Goal: Task Accomplishment & Management: Use online tool/utility

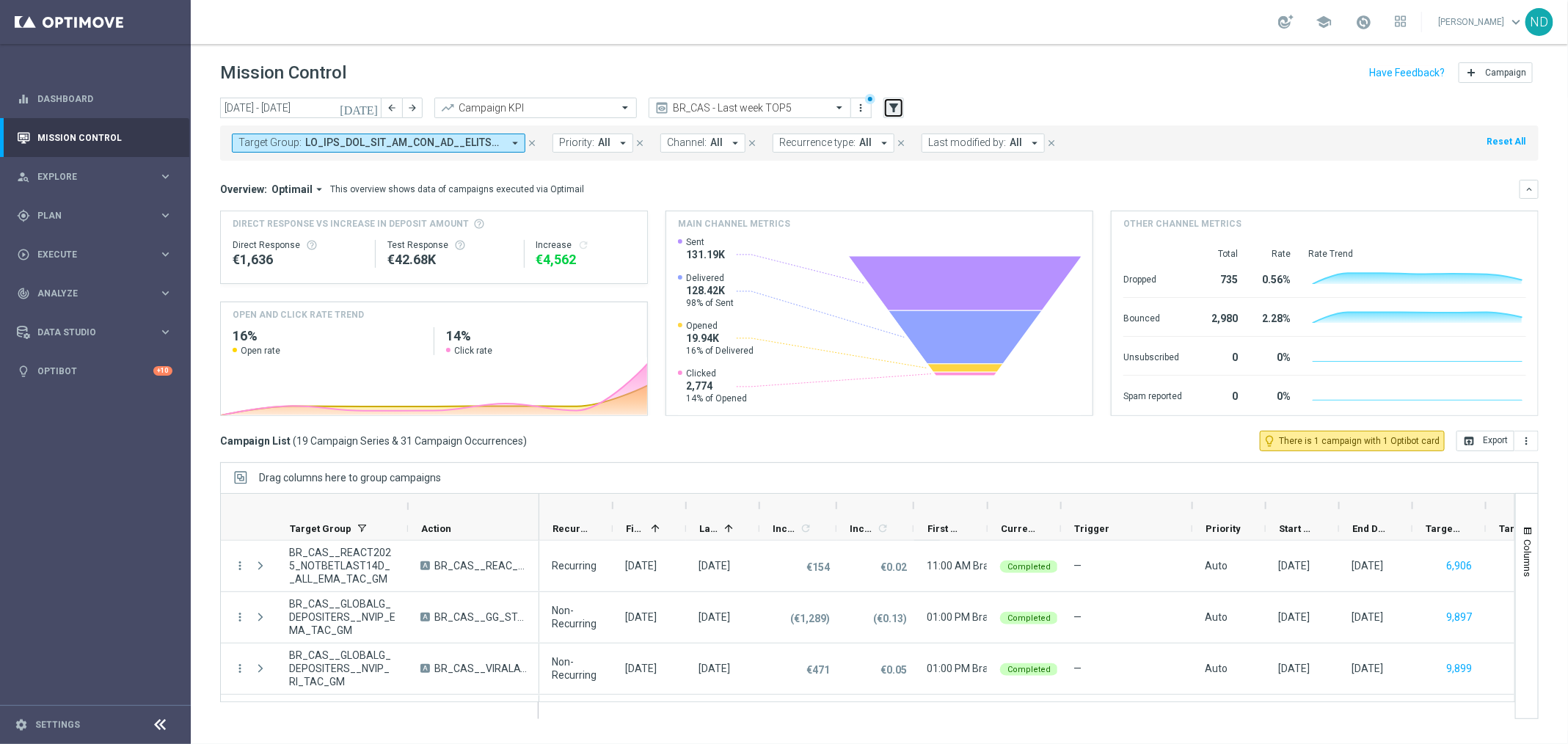
click at [885, 114] on button "filter_alt" at bounding box center [894, 108] width 21 height 21
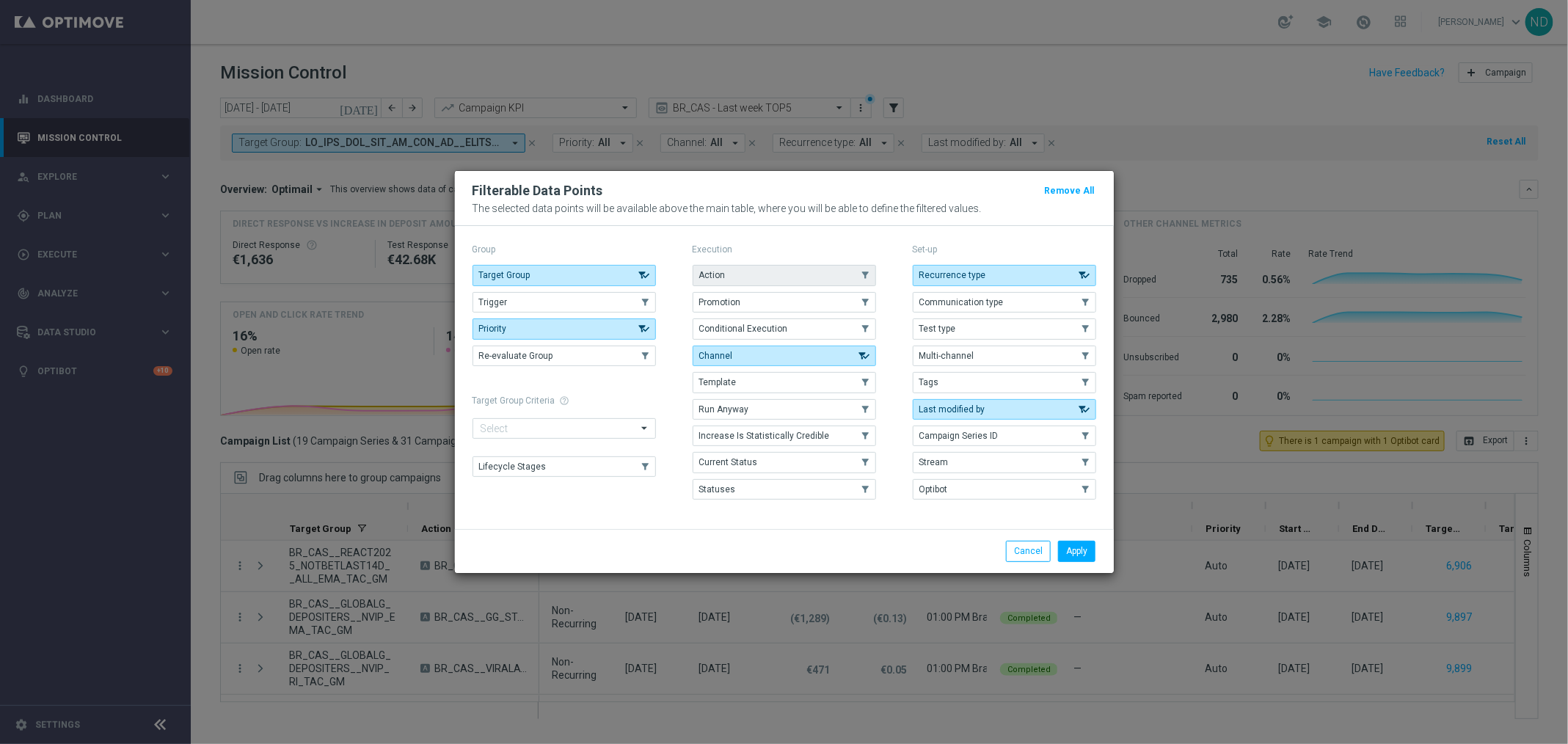
click at [771, 273] on button "Action" at bounding box center [784, 275] width 184 height 21
click at [1080, 543] on button "Apply" at bounding box center [1076, 551] width 37 height 21
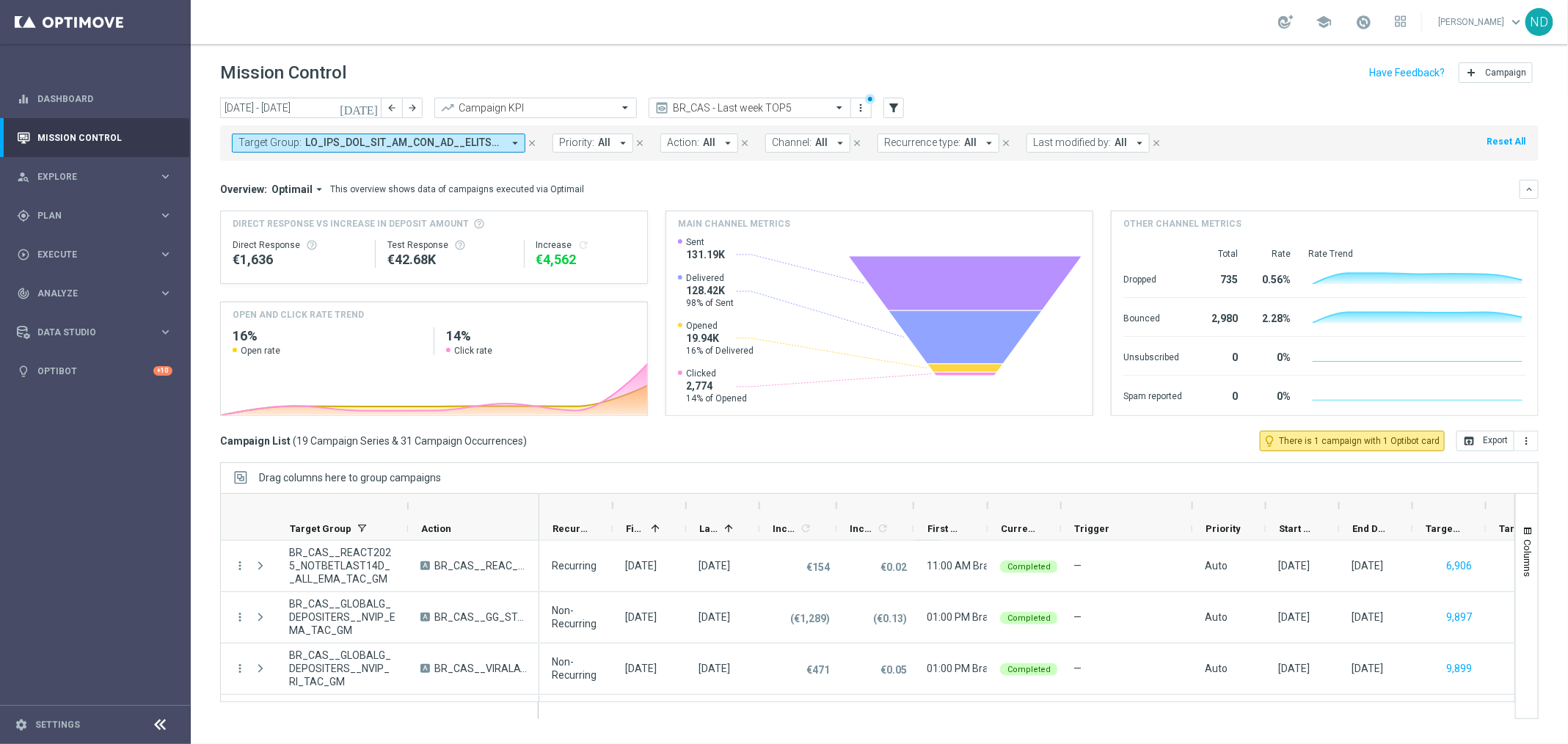
click at [703, 144] on span "All" at bounding box center [709, 143] width 12 height 12
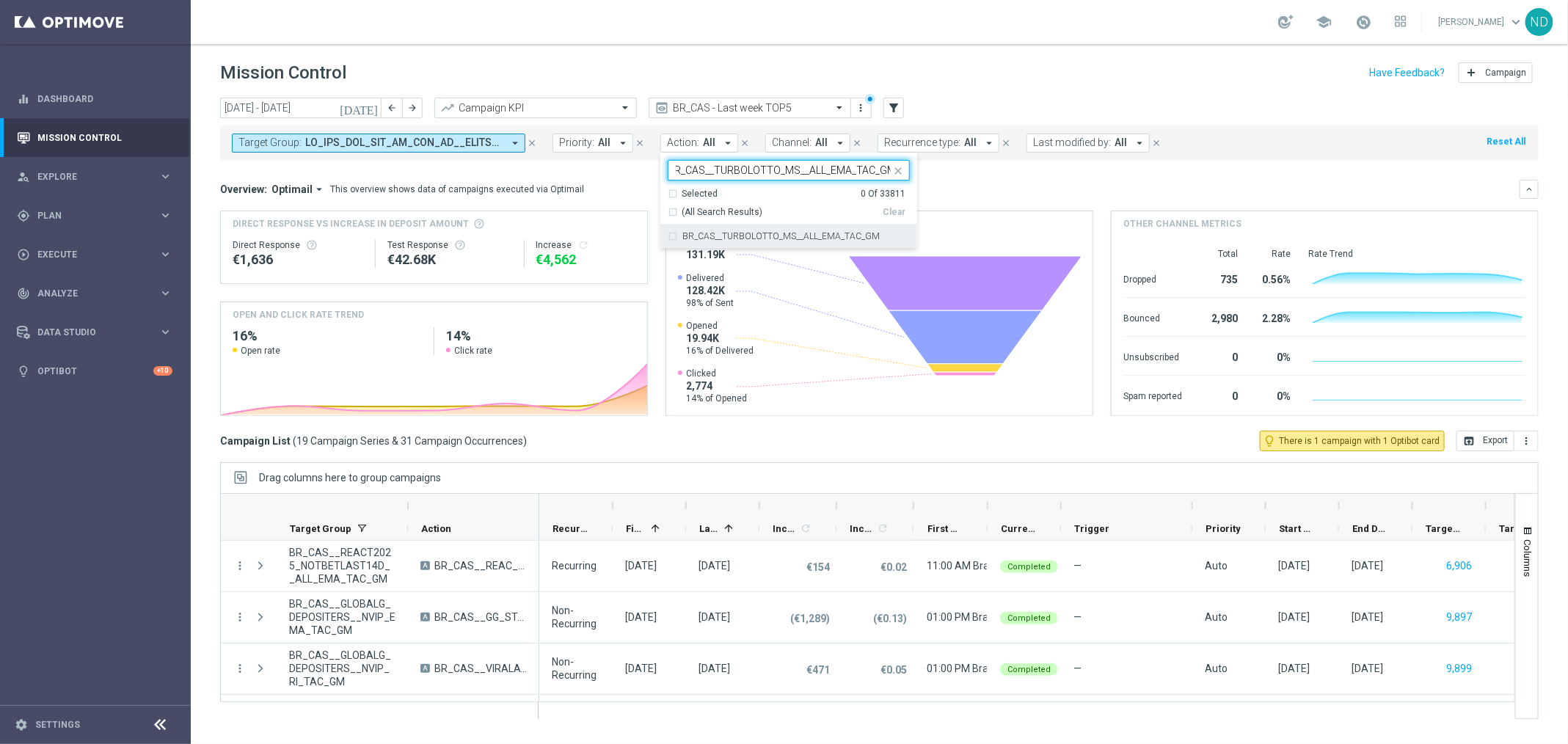
click at [669, 235] on div "BR_CAS__TURBOLOTTO_MS__ALL_EMA_TAC_GM" at bounding box center [788, 236] width 242 height 24
type input "BR_CAS__TURBOLOTTO_MS__ALL_EMA_TAC_GM"
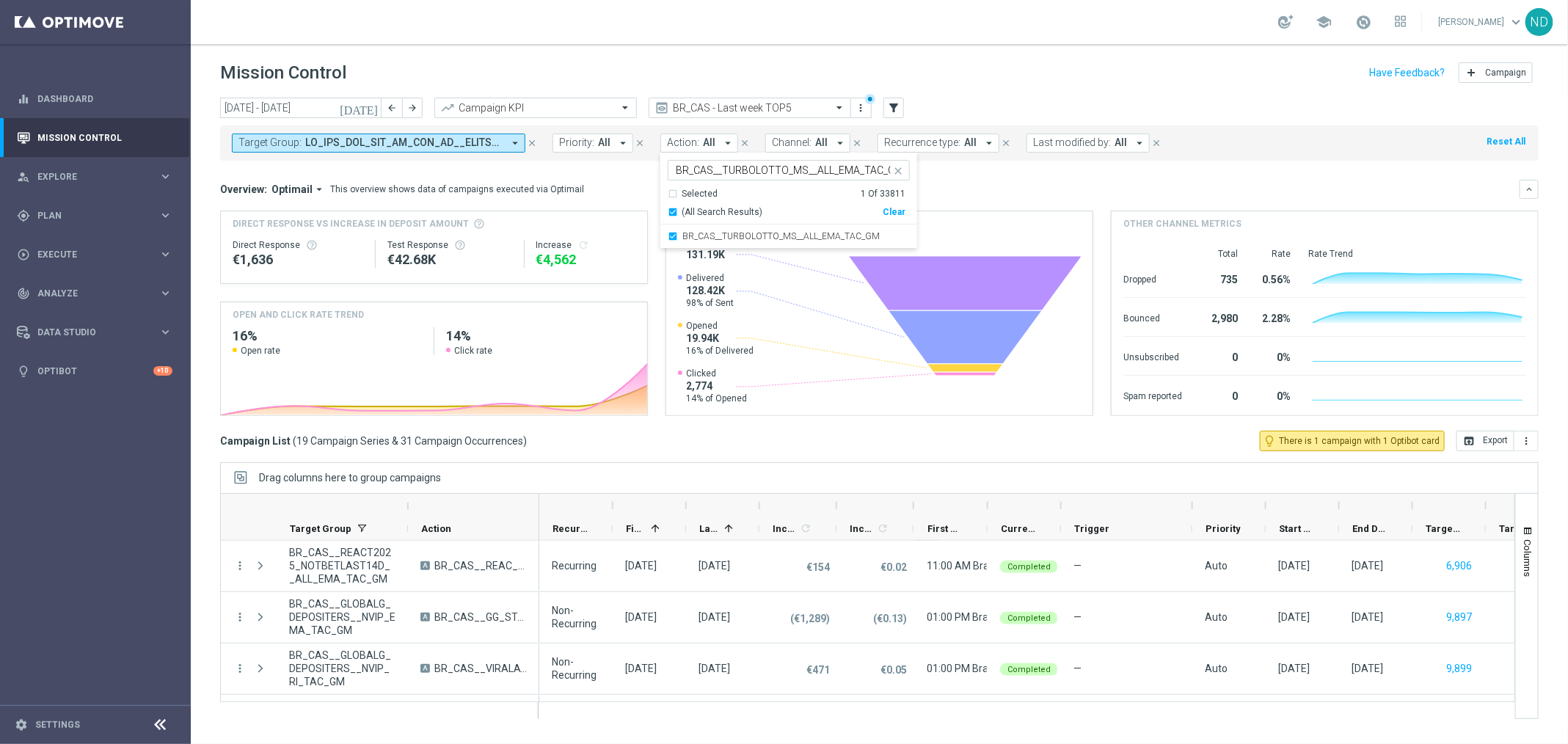
click at [946, 183] on div "Overview: Optimail arrow_drop_down This overview shows data of campaigns execut…" at bounding box center [869, 189] width 1299 height 13
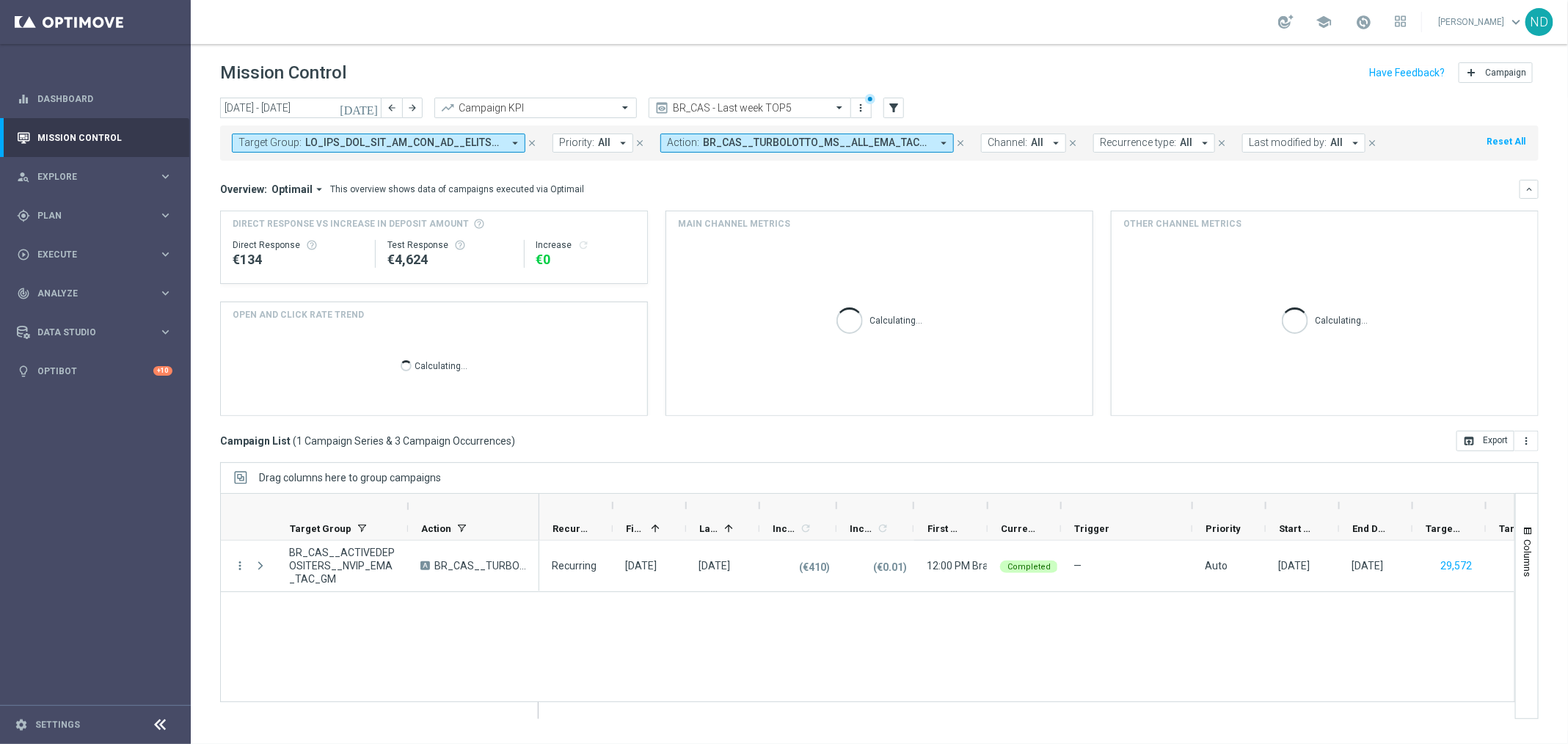
click at [529, 140] on icon "close" at bounding box center [532, 143] width 10 height 10
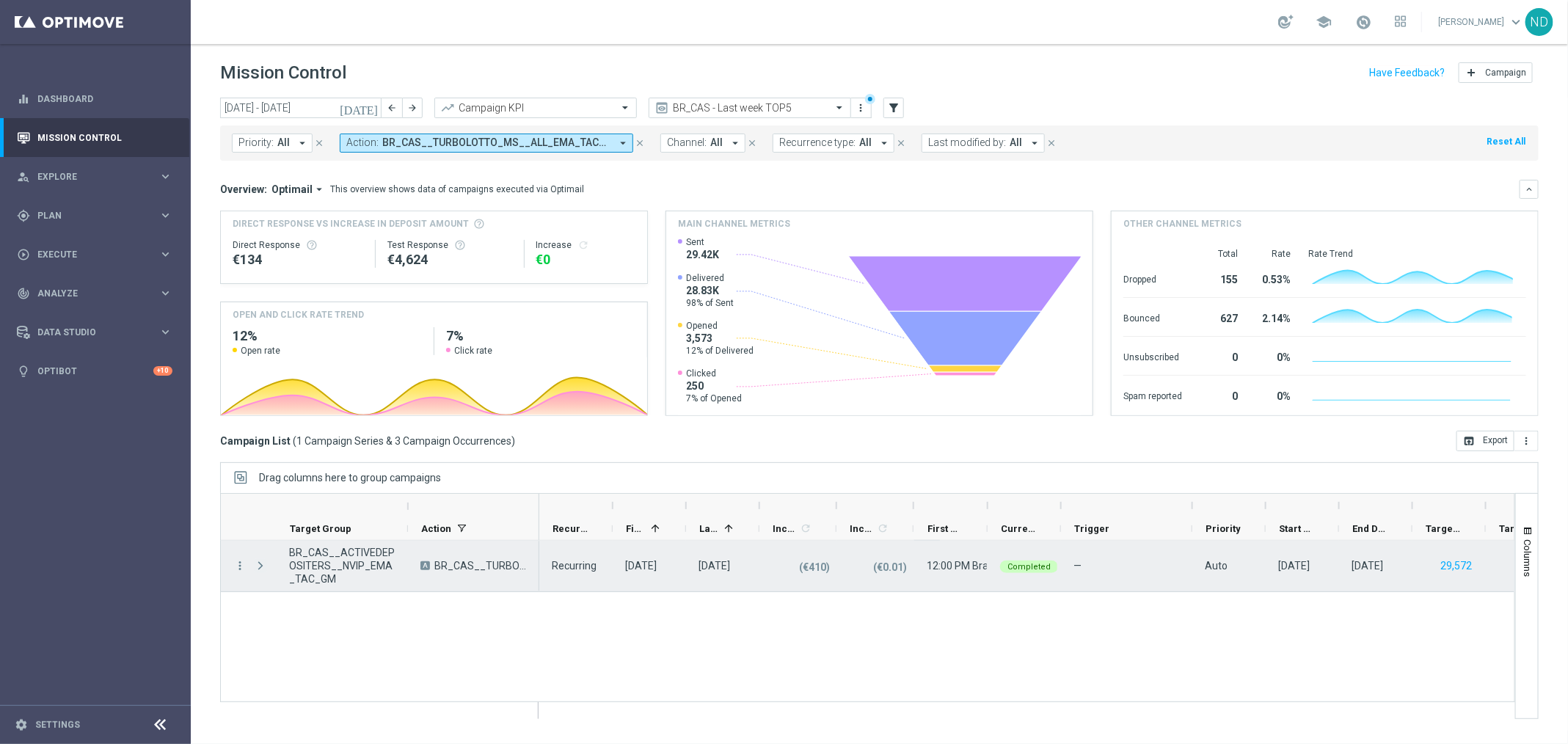
click at [263, 565] on span "Press SPACE to select this row." at bounding box center [260, 565] width 13 height 11
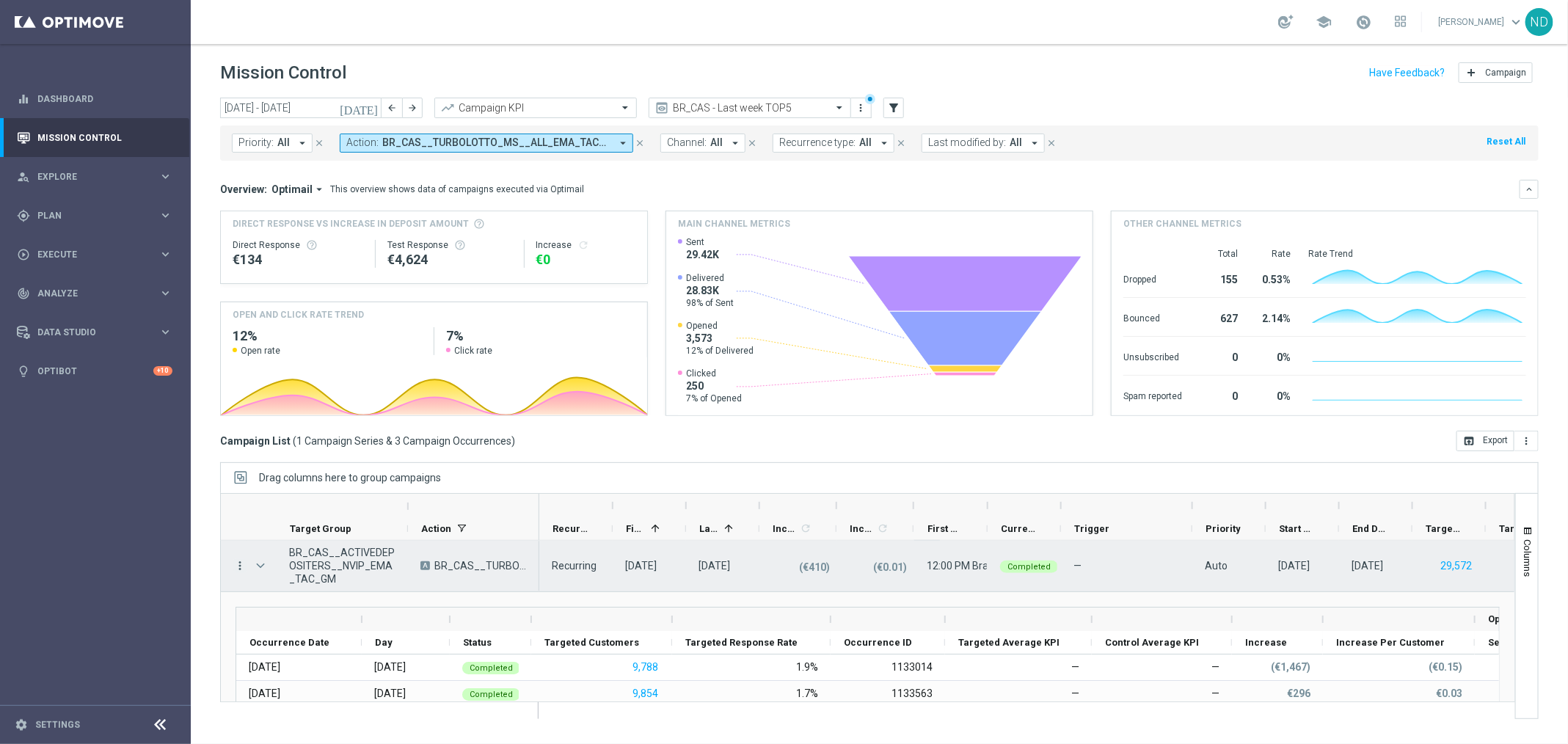
click at [238, 562] on icon "more_vert" at bounding box center [240, 565] width 13 height 13
click at [328, 569] on span "Campaign Details" at bounding box center [304, 574] width 74 height 10
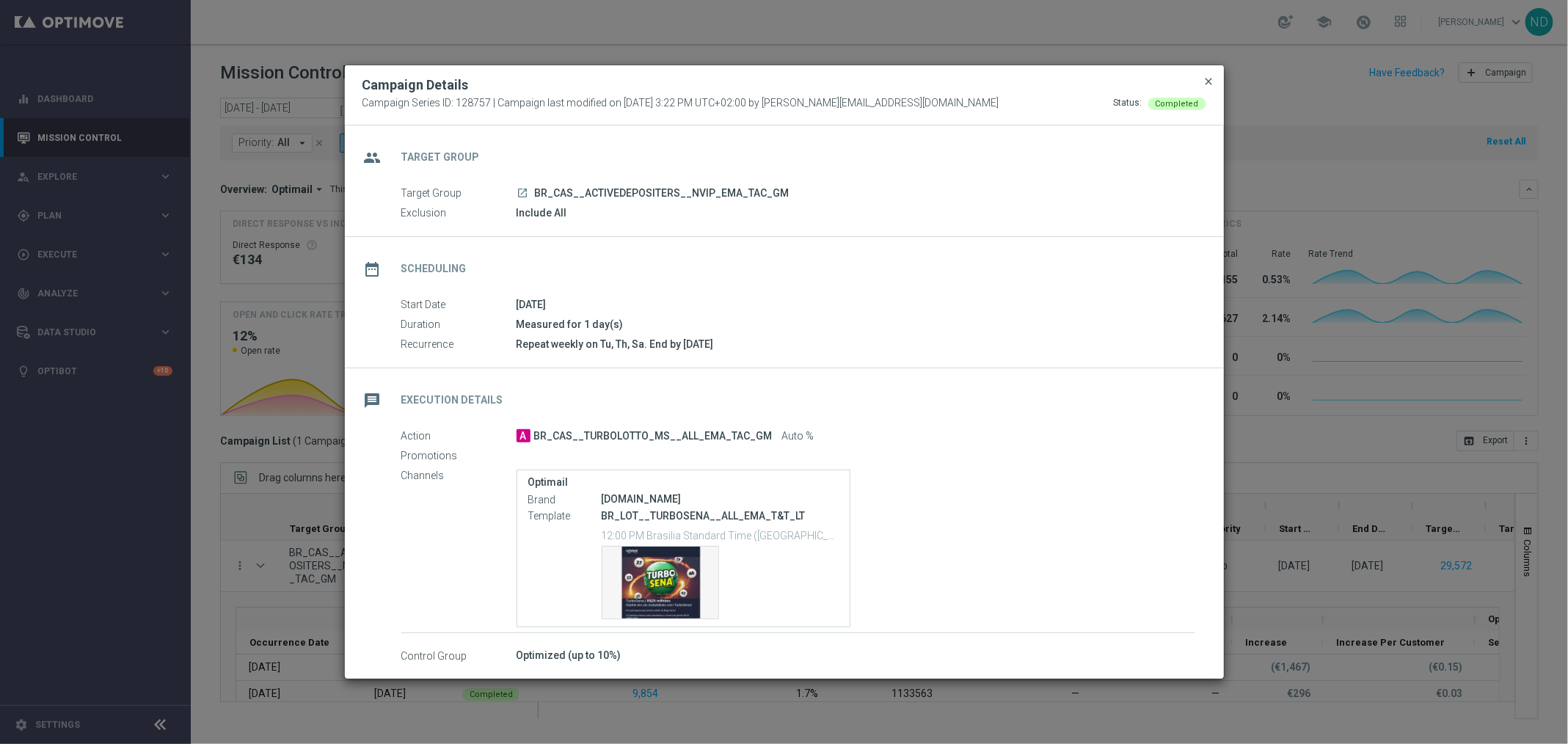
click at [1210, 77] on span "close" at bounding box center [1208, 81] width 11 height 11
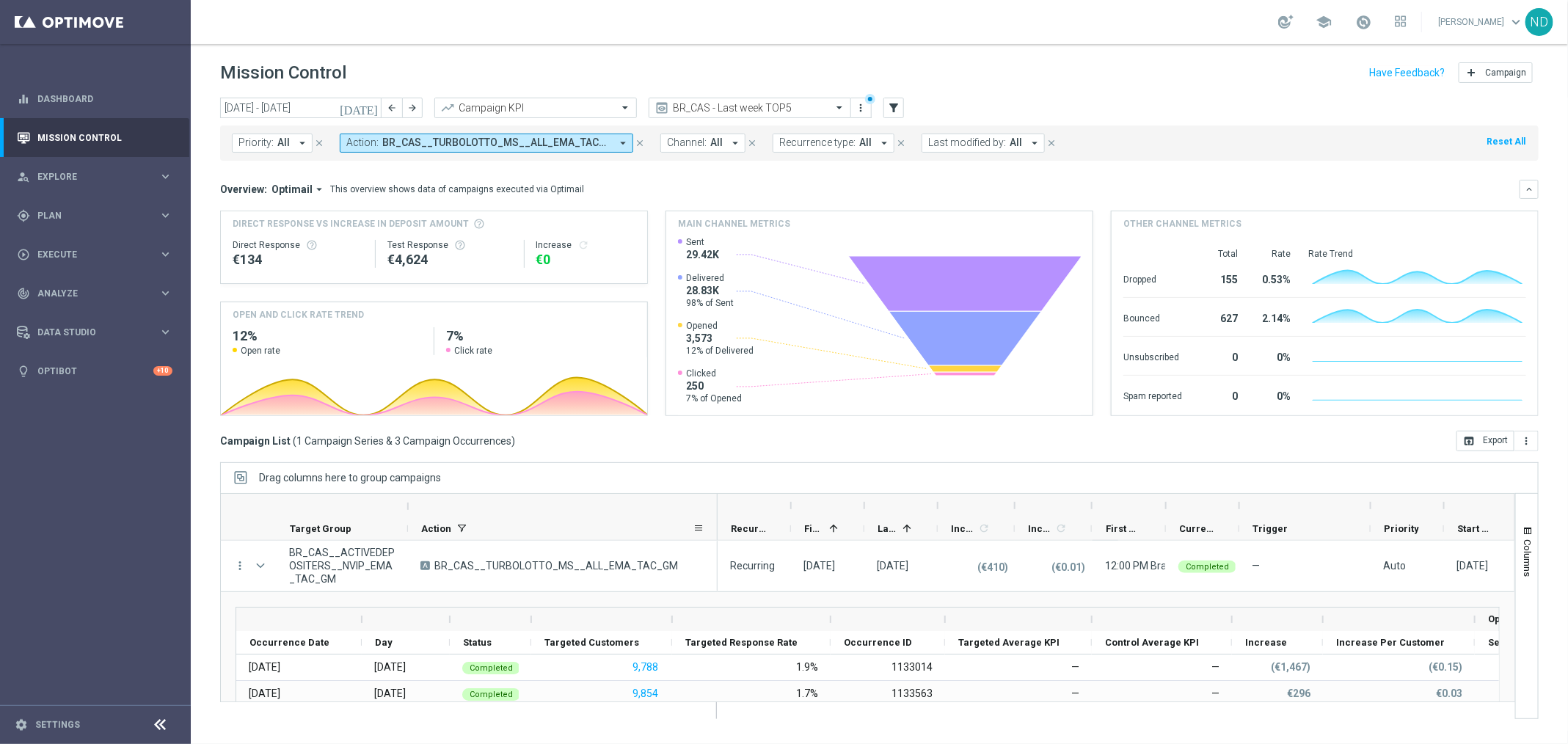
drag, startPoint x: 537, startPoint y: 504, endPoint x: 719, endPoint y: 518, distance: 182.5
click at [718, 518] on div "Target Group" at bounding box center [469, 517] width 497 height 47
click at [616, 139] on icon "arrow_drop_down" at bounding box center [622, 143] width 13 height 13
type input "BR_LOT__TURBOLOTTERY__ALL_EMA_T"
click at [578, 166] on icon "close" at bounding box center [577, 170] width 11 height 11
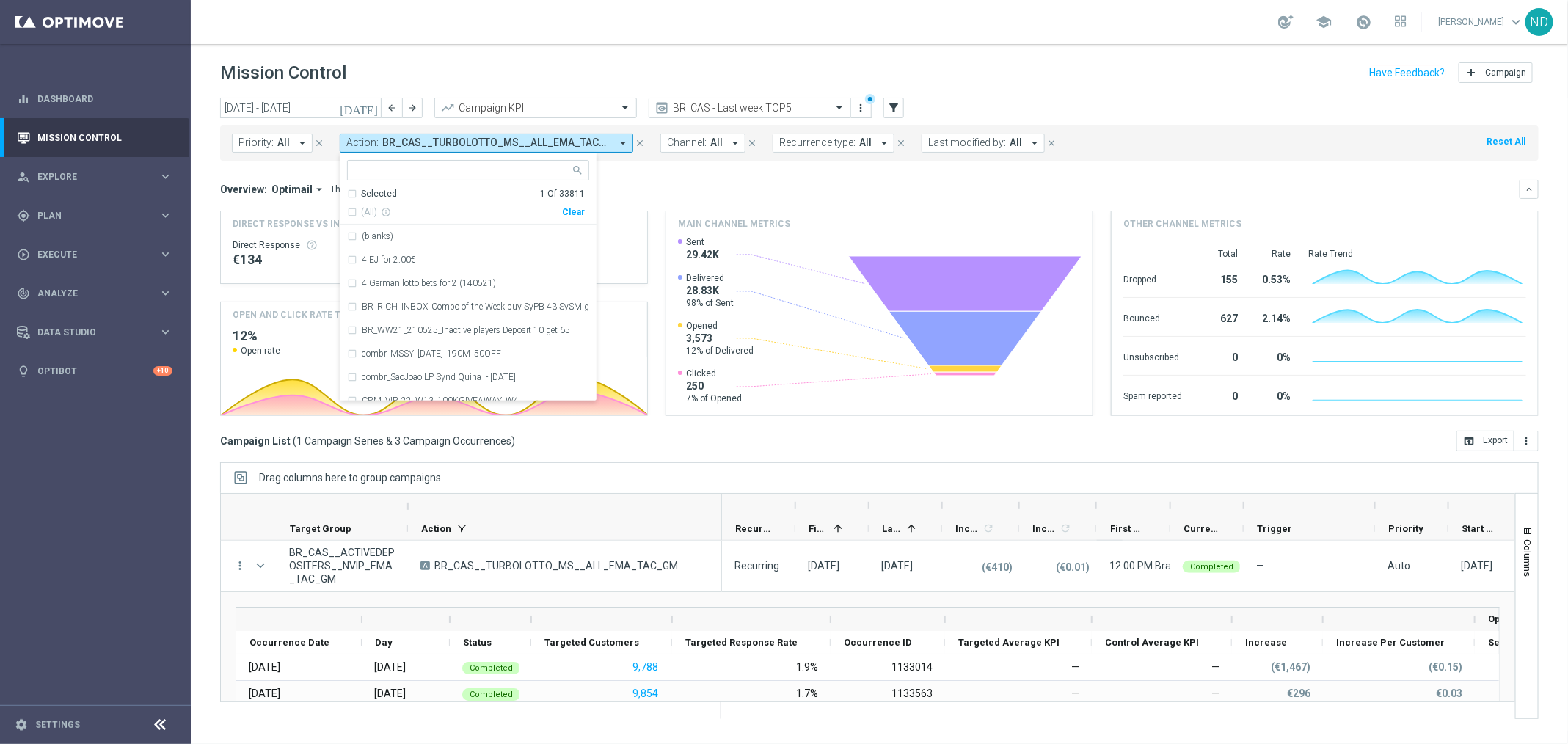
click at [477, 172] on input "text" at bounding box center [463, 171] width 215 height 12
paste input "BR_LOT__TURBOLOTTERY__ALL_EMA_T"
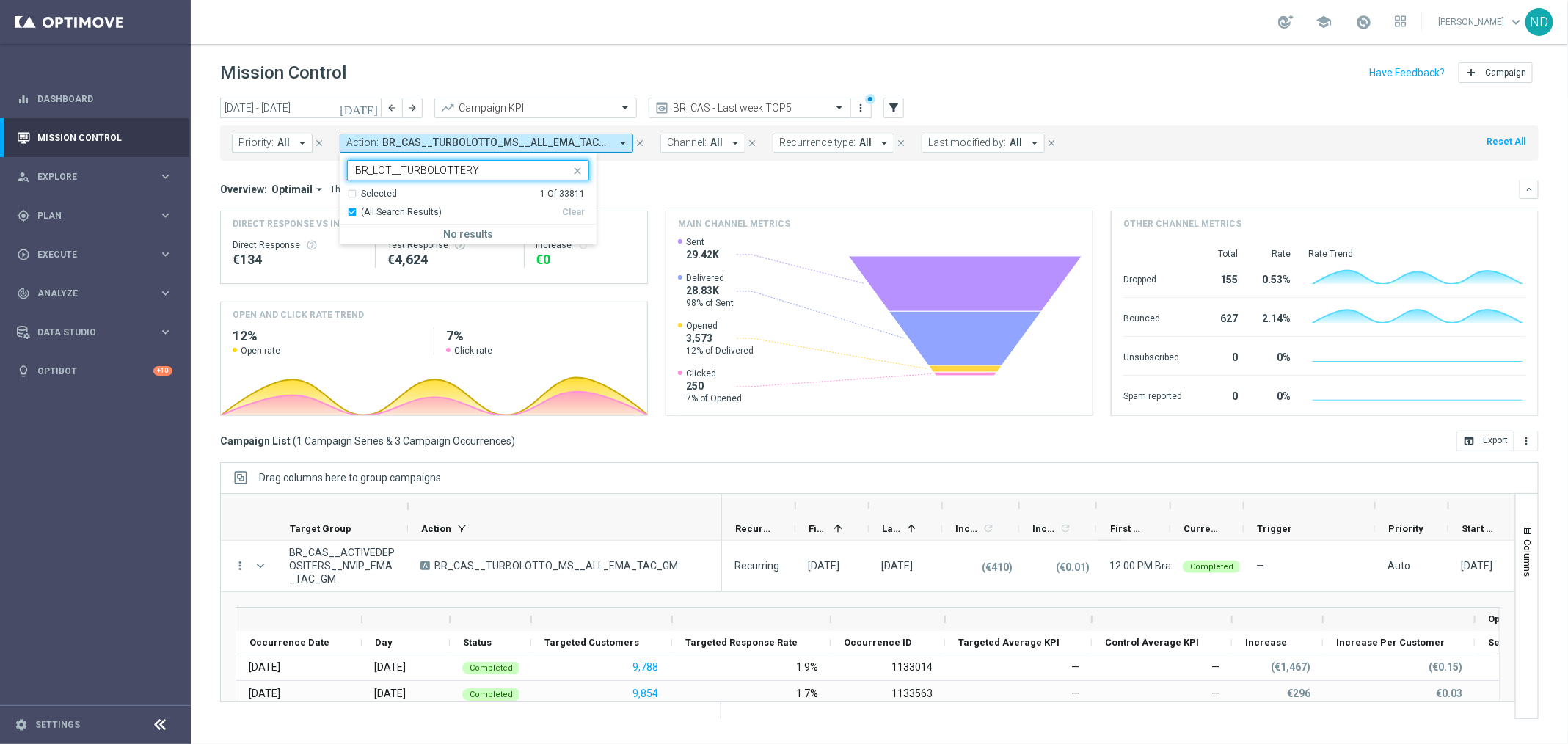
type input "BR_LOT__TURBOLOTTERY"
click at [700, 188] on div "Overview: Optimail arrow_drop_down This overview shows data of campaigns execut…" at bounding box center [869, 189] width 1299 height 13
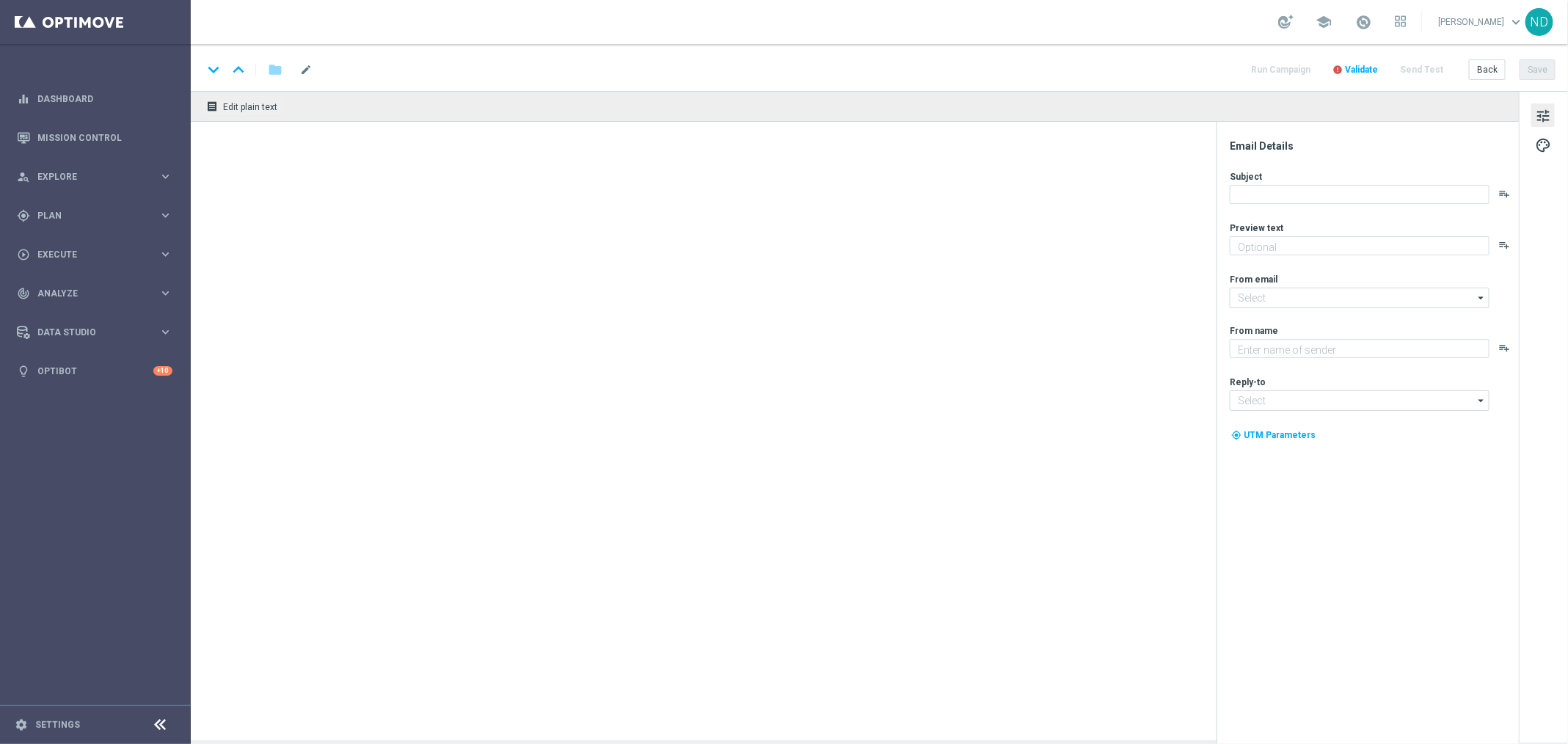
type textarea "Turbo Loterias: jogue agora e multiplique suas chances!"
type textarea "Lottoland"
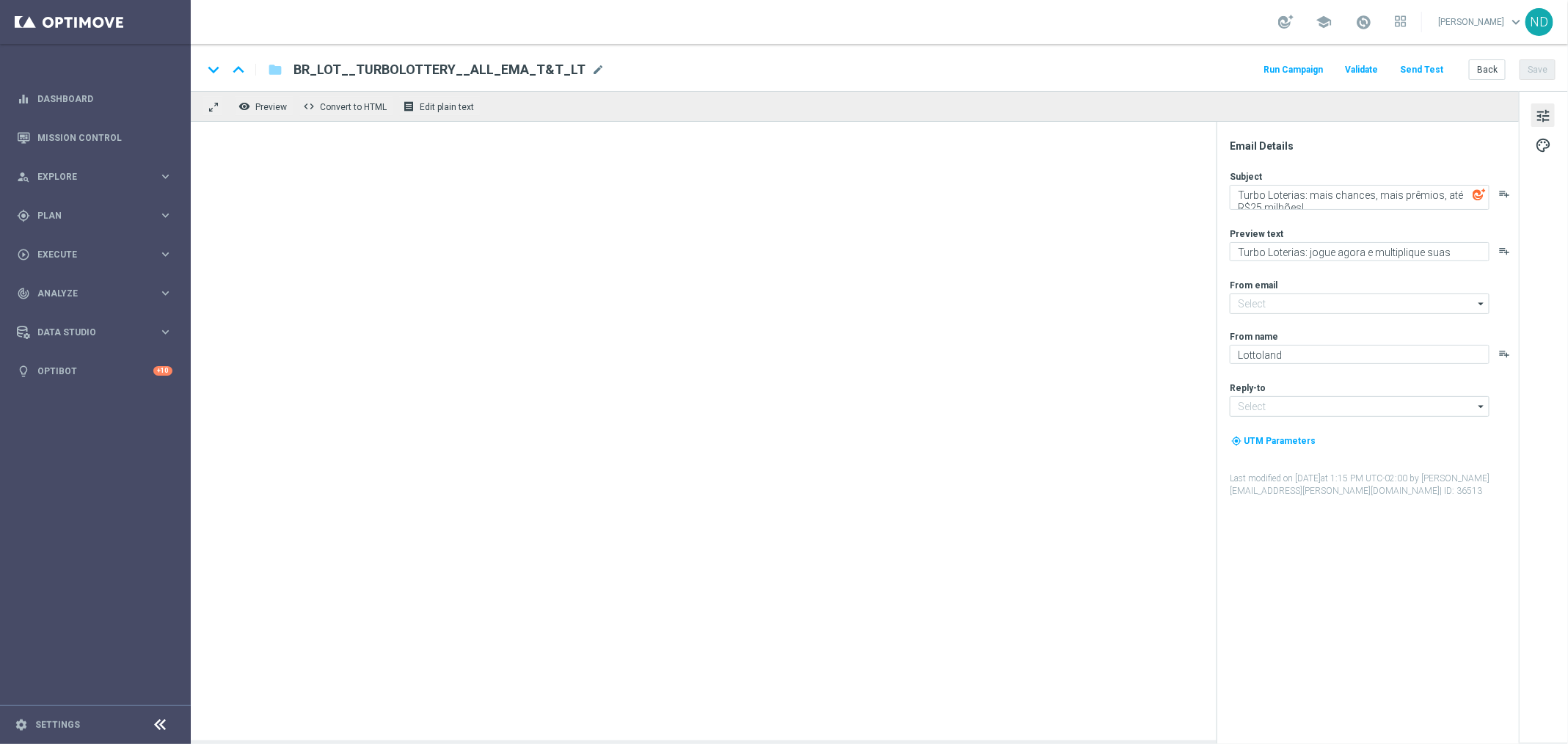
type input "[EMAIL_ADDRESS][DOMAIN_NAME]"
